Goal: Navigation & Orientation: Find specific page/section

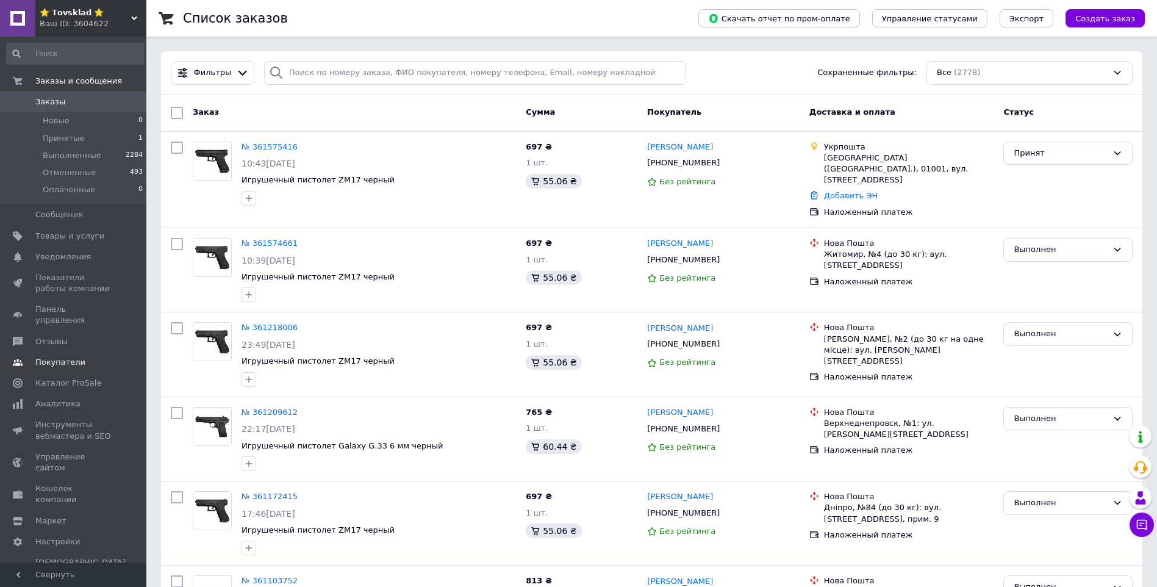
drag, startPoint x: 67, startPoint y: 303, endPoint x: 67, endPoint y: 265, distance: 38.4
click at [67, 303] on link "Панель управления" at bounding box center [75, 315] width 150 height 32
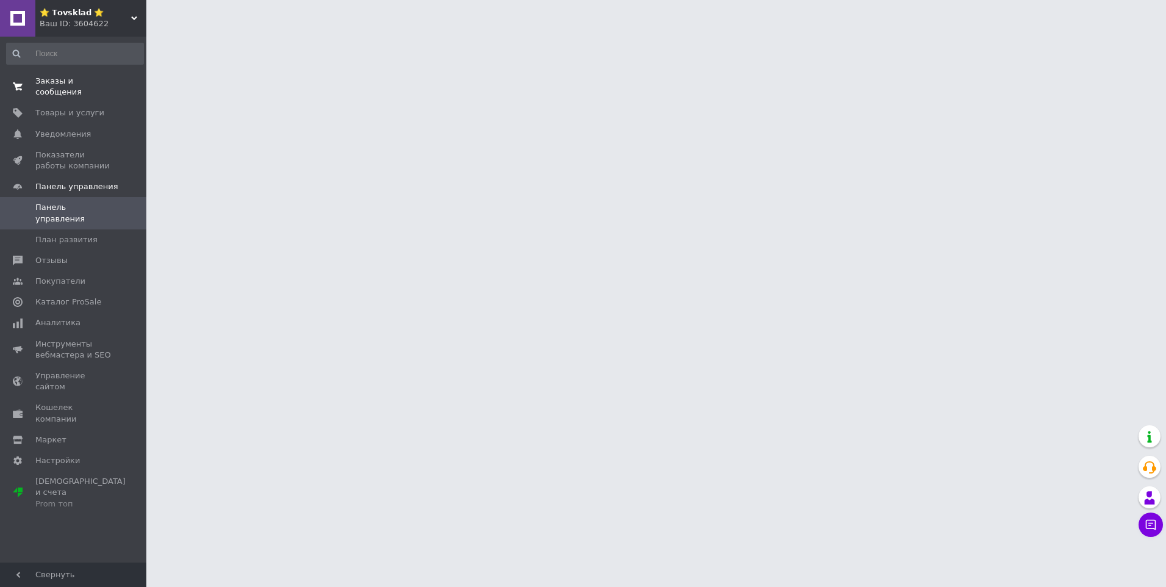
click at [71, 81] on span "Заказы и сообщения" at bounding box center [73, 87] width 77 height 22
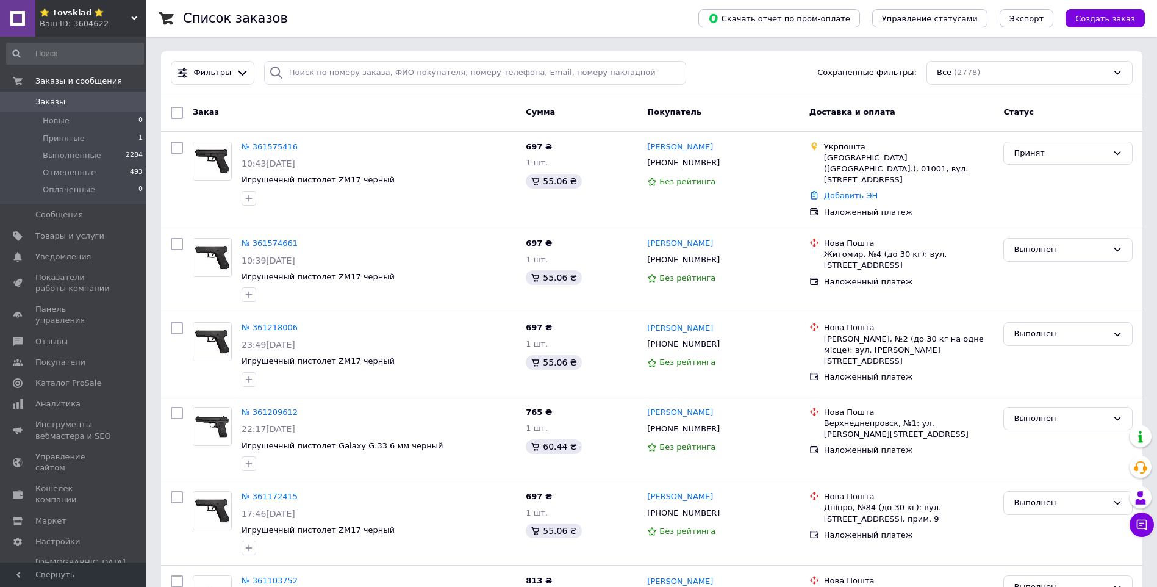
click at [34, 1] on link at bounding box center [17, 18] width 35 height 37
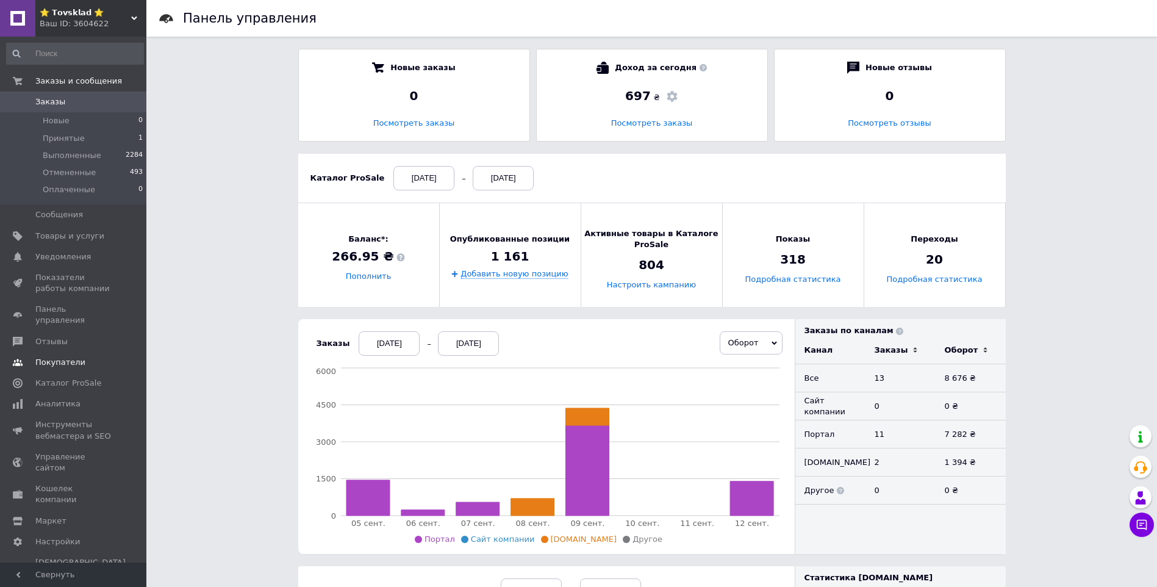
drag, startPoint x: 49, startPoint y: 304, endPoint x: 66, endPoint y: 255, distance: 52.3
click at [49, 304] on span "Панель управления" at bounding box center [73, 315] width 77 height 22
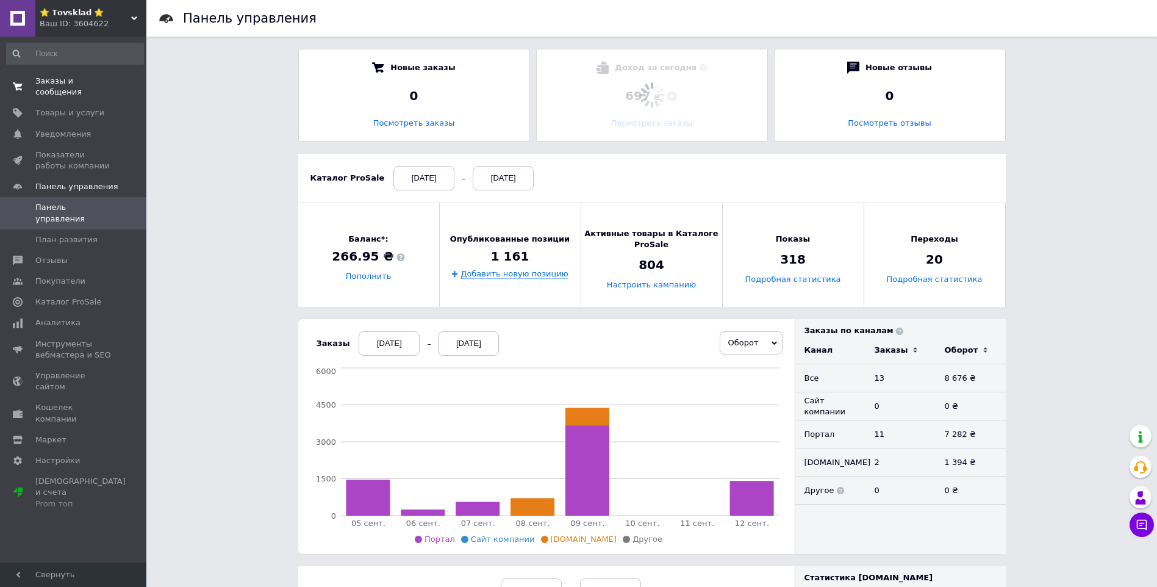
click at [74, 78] on span "Заказы и сообщения" at bounding box center [73, 87] width 77 height 22
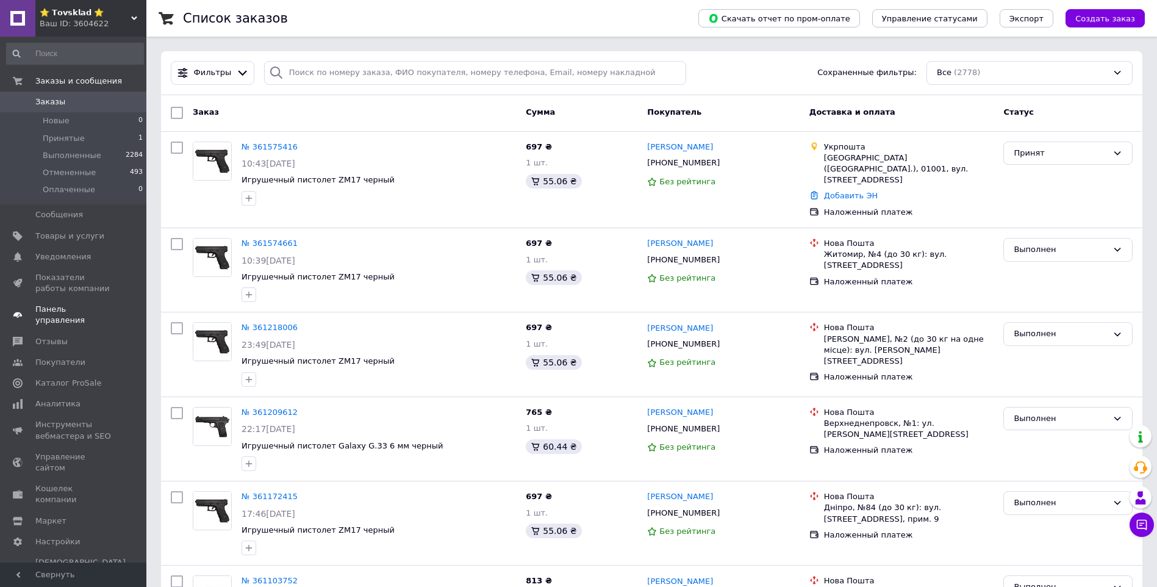
click at [46, 305] on span "Панель управления" at bounding box center [73, 315] width 77 height 22
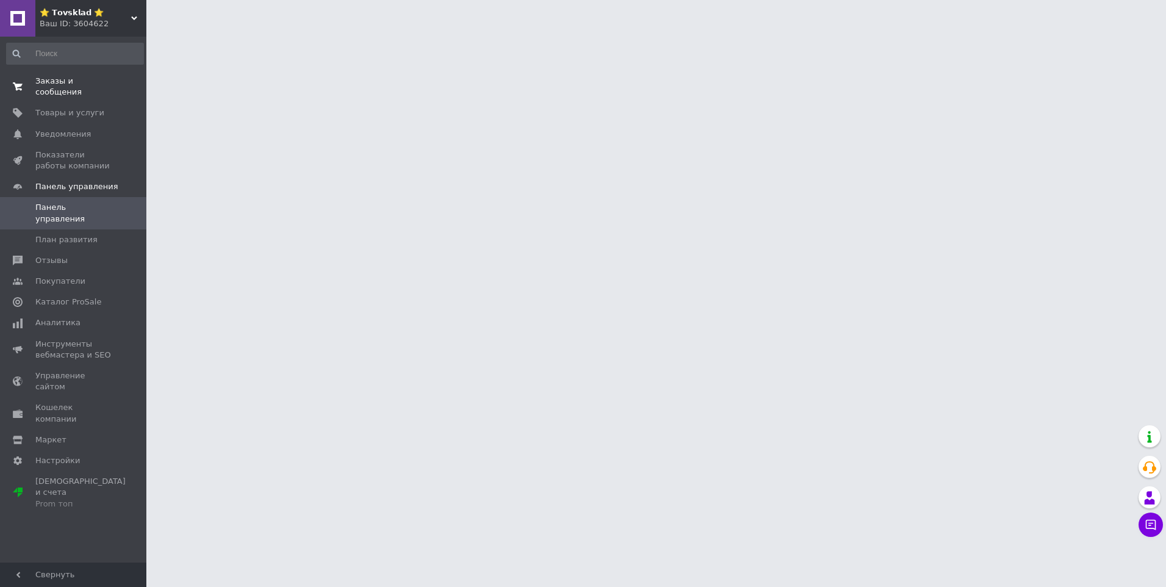
click at [46, 82] on span "Заказы и сообщения" at bounding box center [73, 87] width 77 height 22
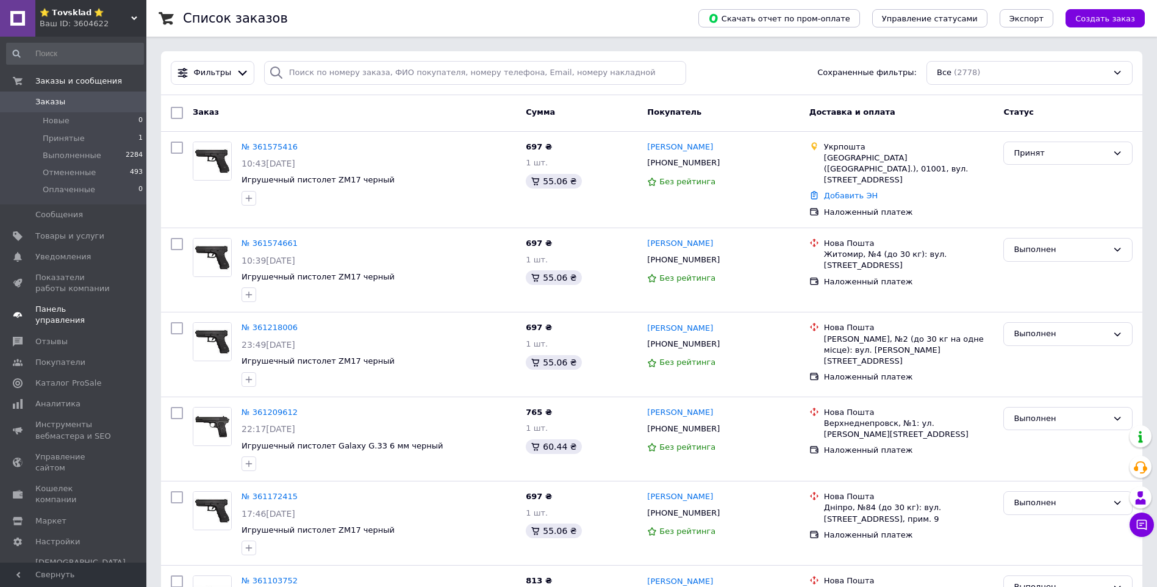
click at [53, 305] on span "Панель управления" at bounding box center [73, 315] width 77 height 22
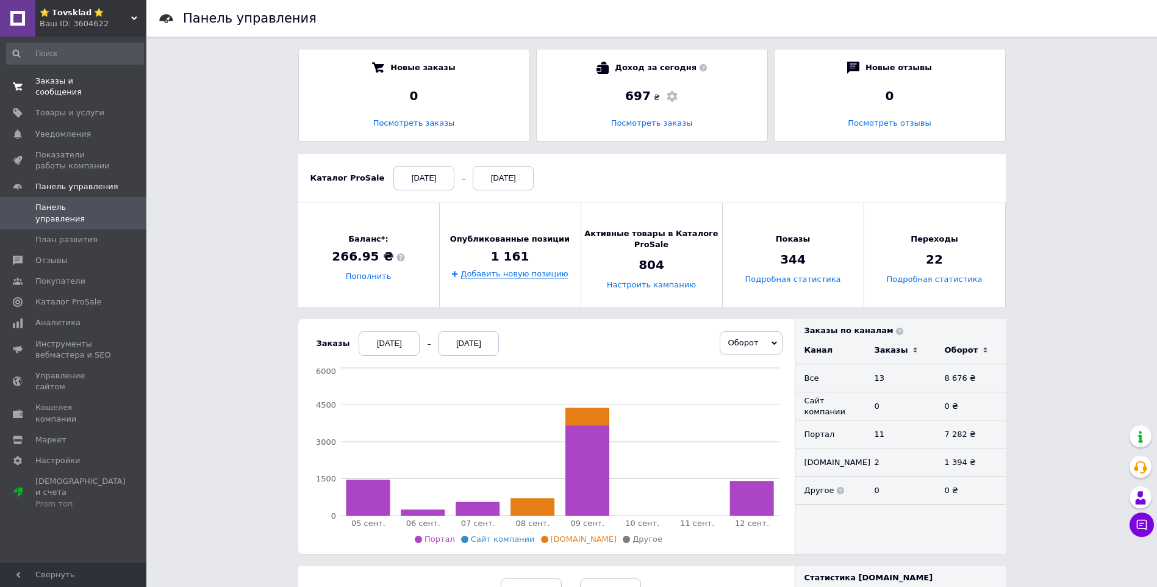
click at [106, 87] on link "Заказы и сообщения 0 0" at bounding box center [75, 87] width 150 height 32
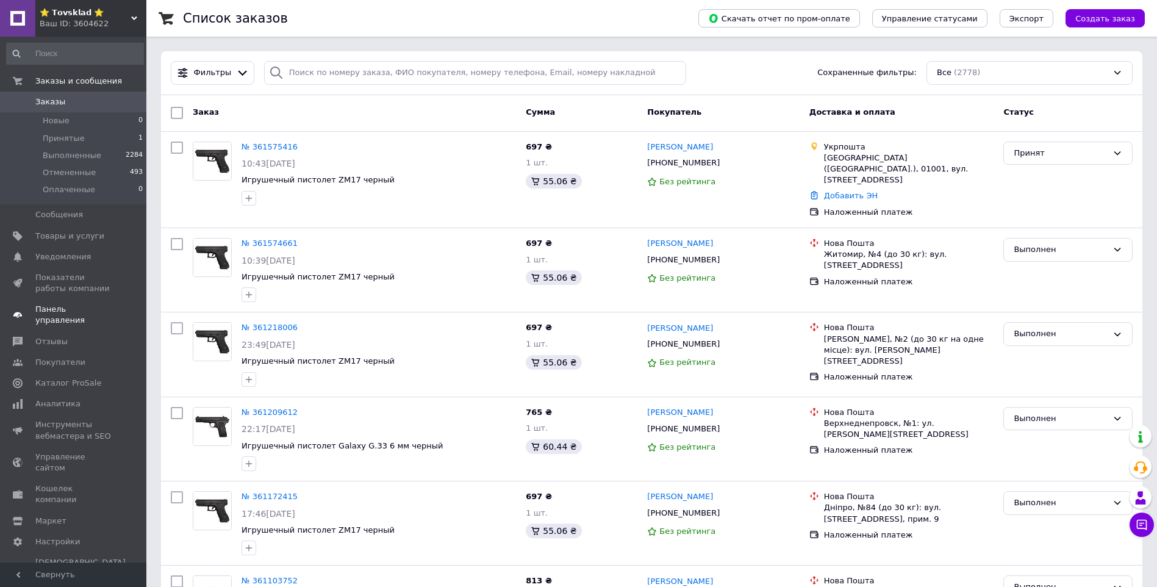
click at [81, 306] on span "Панель управления" at bounding box center [73, 315] width 77 height 22
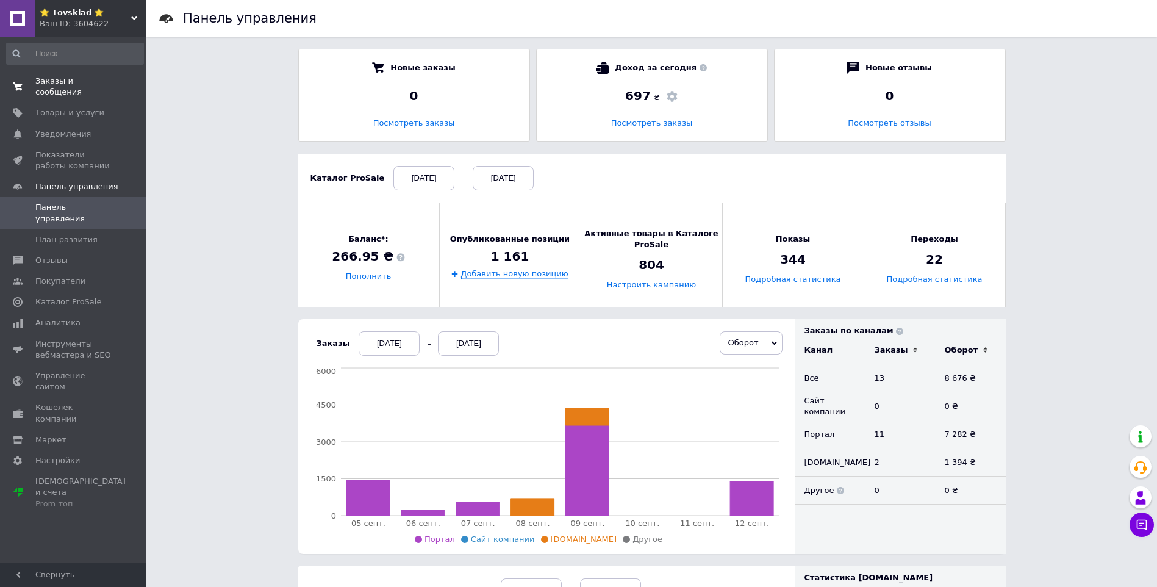
click at [77, 75] on link "Заказы и сообщения 0 0" at bounding box center [75, 87] width 150 height 32
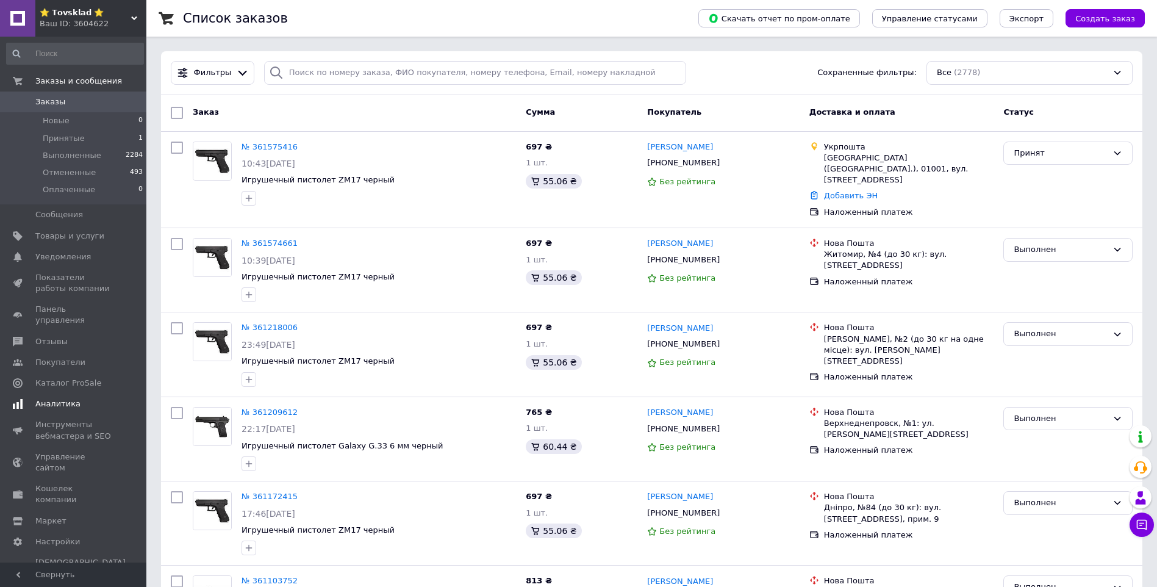
click at [89, 307] on span "Панель управления" at bounding box center [73, 315] width 77 height 22
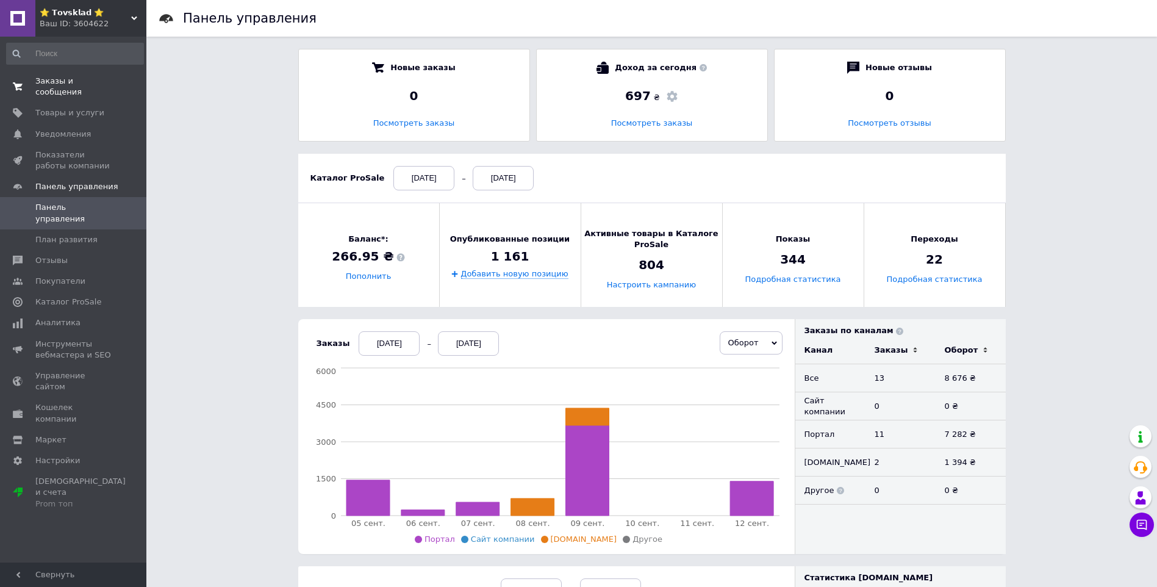
click at [89, 80] on span "Заказы и сообщения" at bounding box center [73, 87] width 77 height 22
